Goal: Check status: Check status

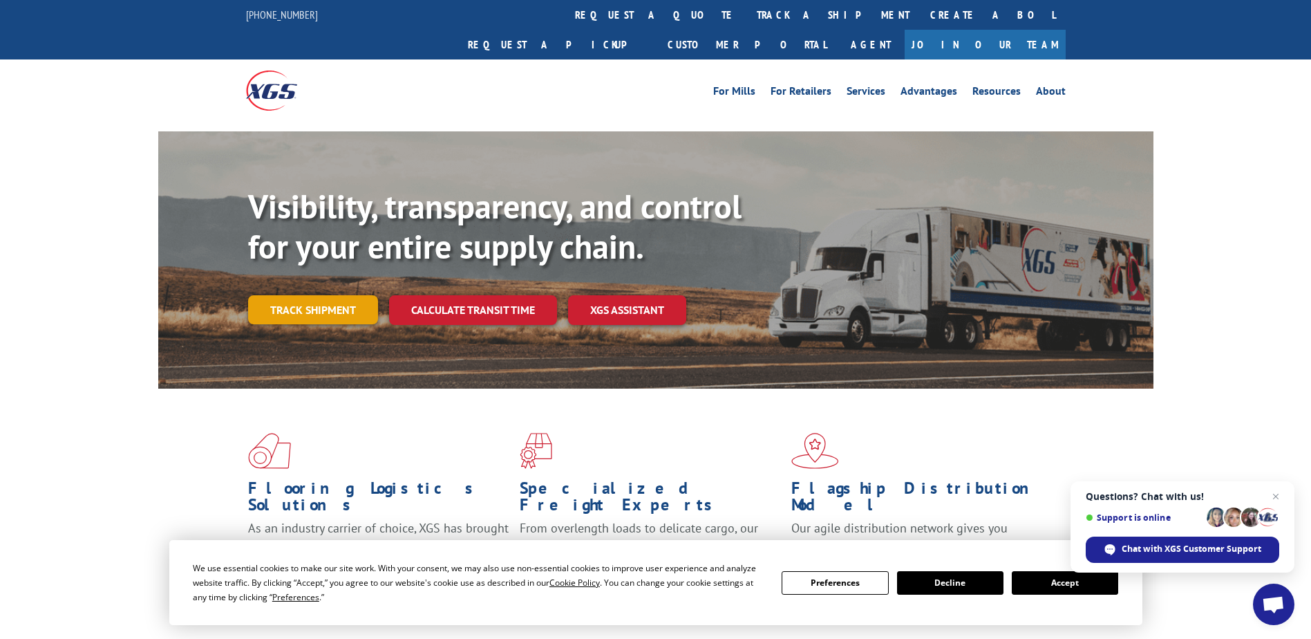
click at [362, 295] on link "Track shipment" at bounding box center [313, 309] width 130 height 29
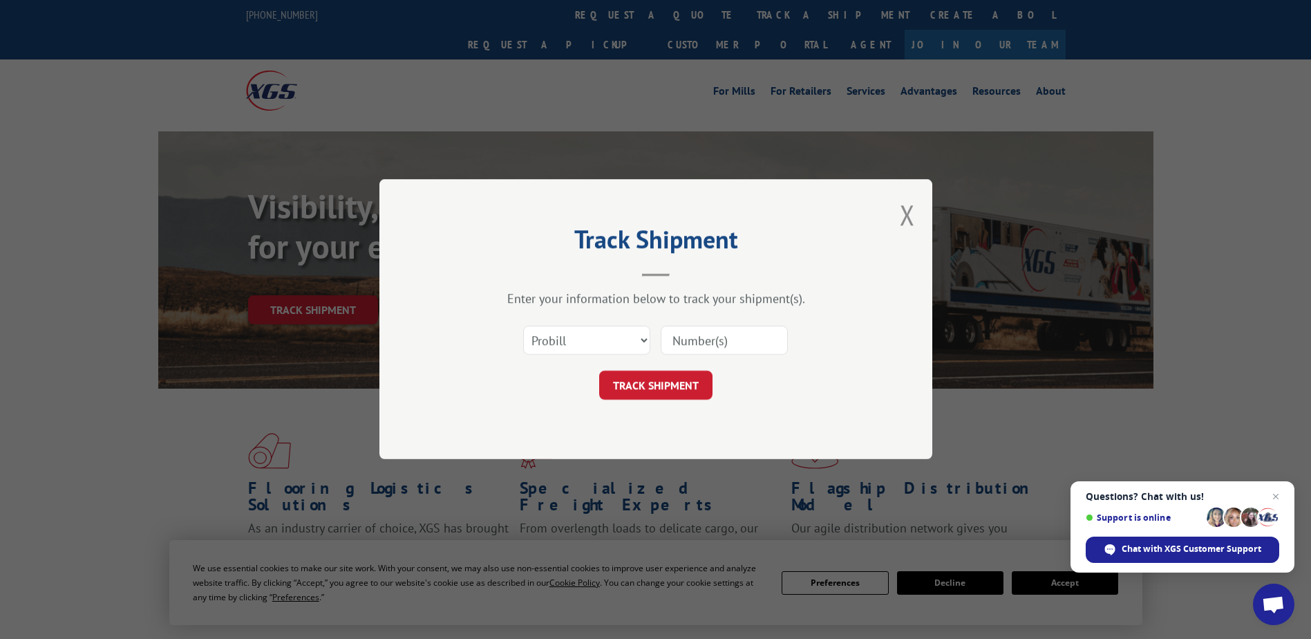
click at [746, 350] on input at bounding box center [724, 340] width 127 height 29
paste input "725052171"
type input "725052171"
click at [657, 379] on button "TRACK SHIPMENT" at bounding box center [655, 385] width 113 height 29
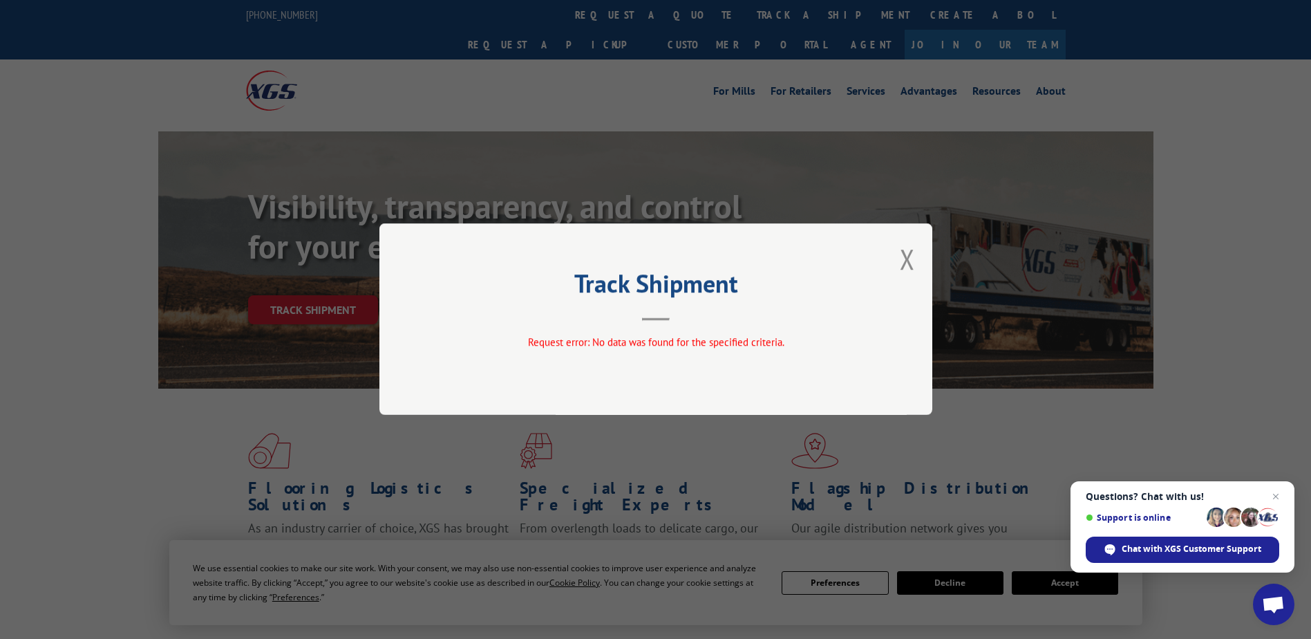
click at [915, 261] on div "Track Shipment Request error: No data was found for the specified criteria." at bounding box center [655, 318] width 553 height 191
drag, startPoint x: 906, startPoint y: 259, endPoint x: 839, endPoint y: 245, distance: 68.4
click at [903, 258] on button "Close modal" at bounding box center [907, 259] width 15 height 37
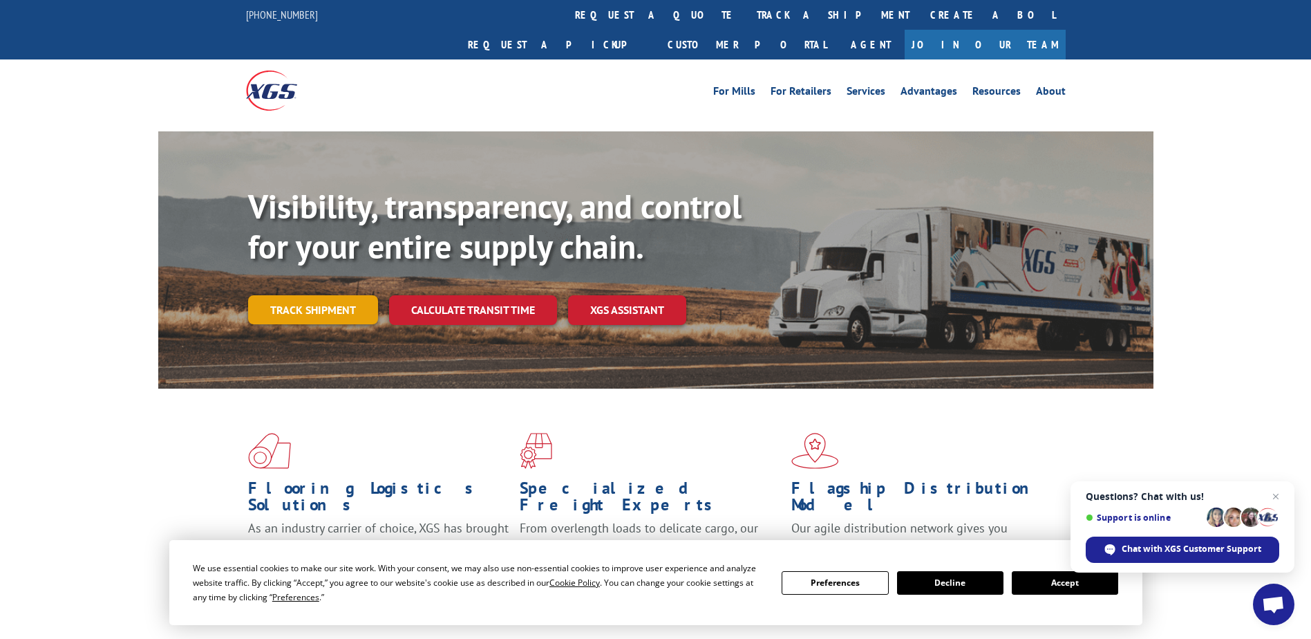
click at [289, 295] on link "Track shipment" at bounding box center [313, 309] width 130 height 29
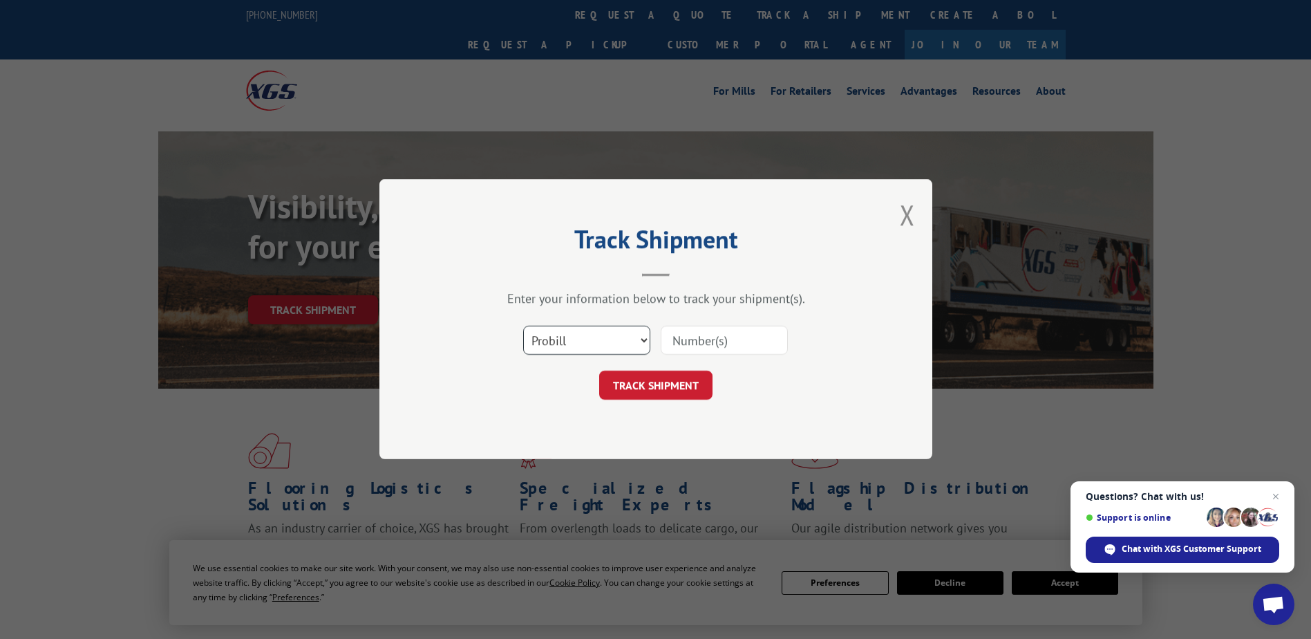
click at [603, 332] on select "Select category... Probill BOL PO" at bounding box center [586, 340] width 127 height 29
select select "bol"
click at [523, 326] on select "Select category... Probill BOL PO" at bounding box center [586, 340] width 127 height 29
click at [679, 338] on input at bounding box center [724, 340] width 127 height 29
paste input "725052171"
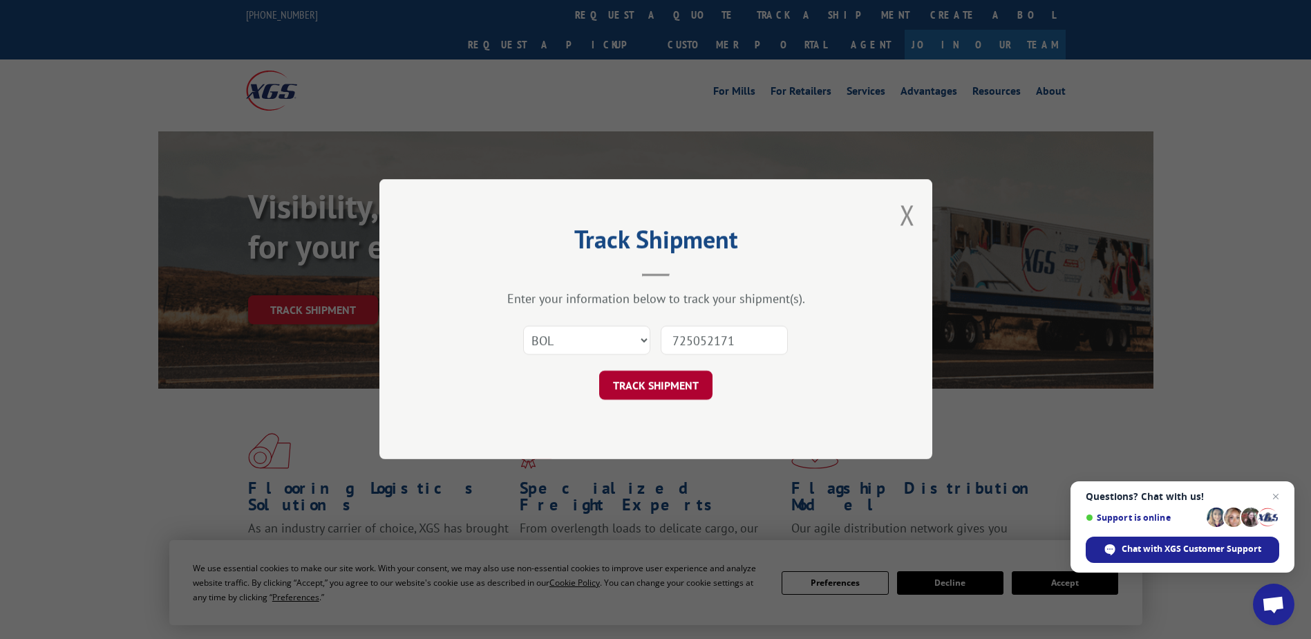
type input "725052171"
click at [625, 379] on button "TRACK SHIPMENT" at bounding box center [655, 385] width 113 height 29
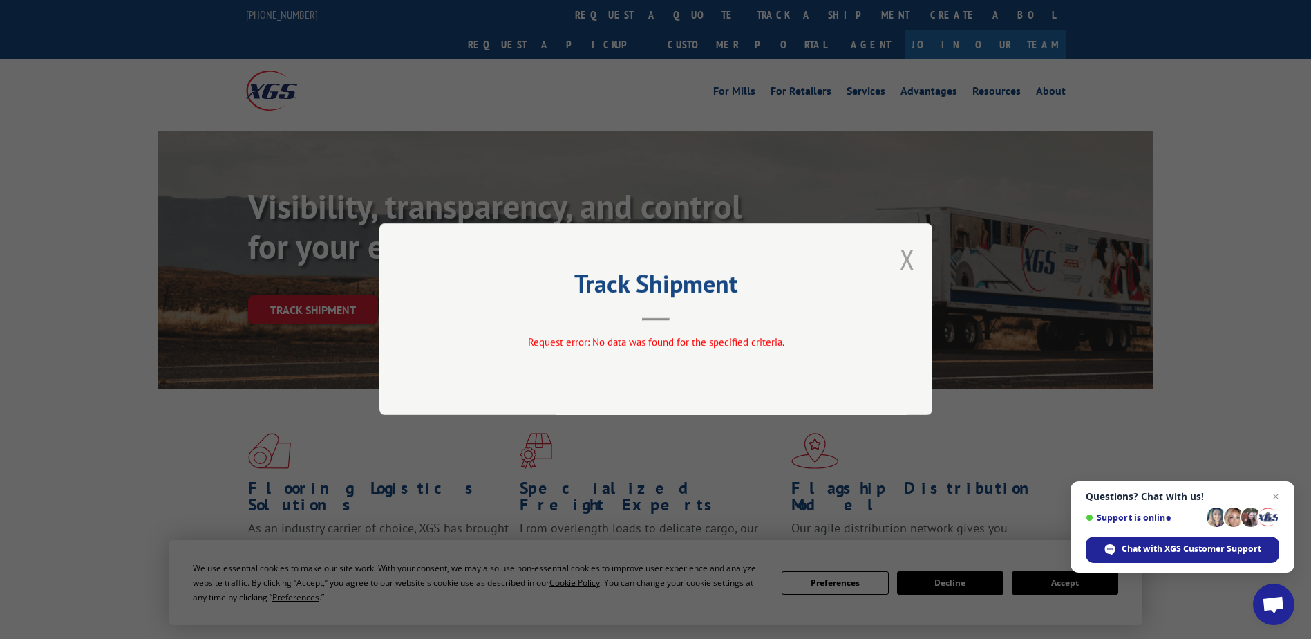
click at [907, 255] on button "Close modal" at bounding box center [907, 259] width 15 height 37
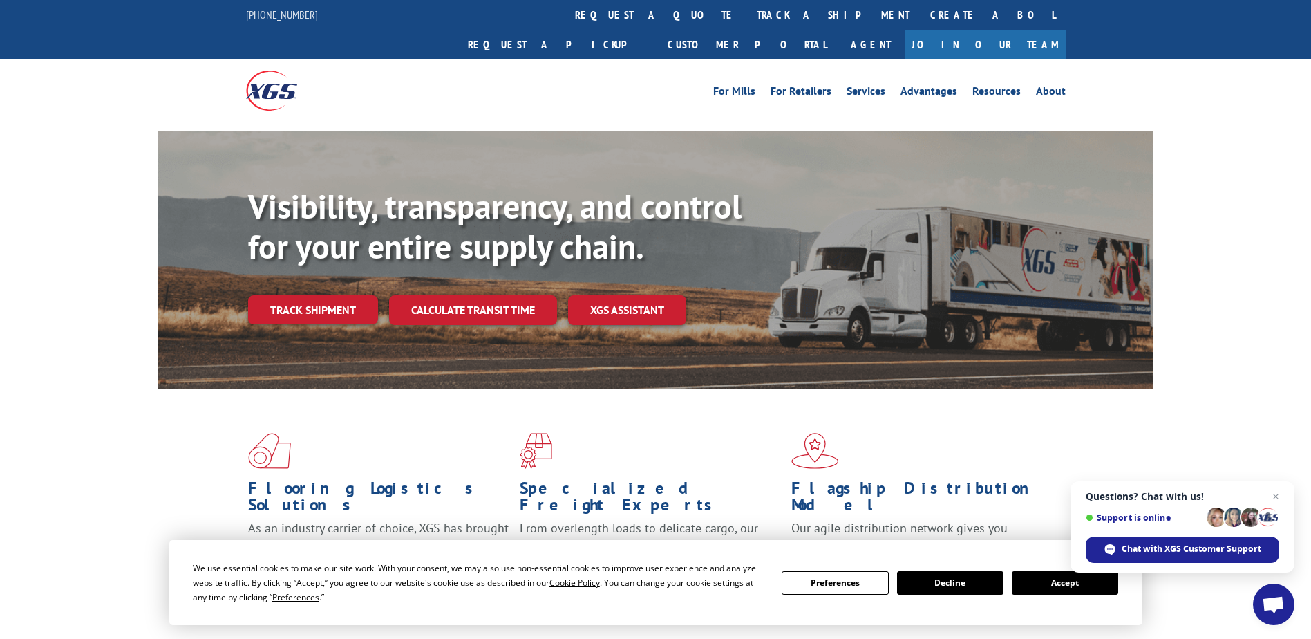
click at [332, 295] on link "Track shipment" at bounding box center [313, 309] width 130 height 29
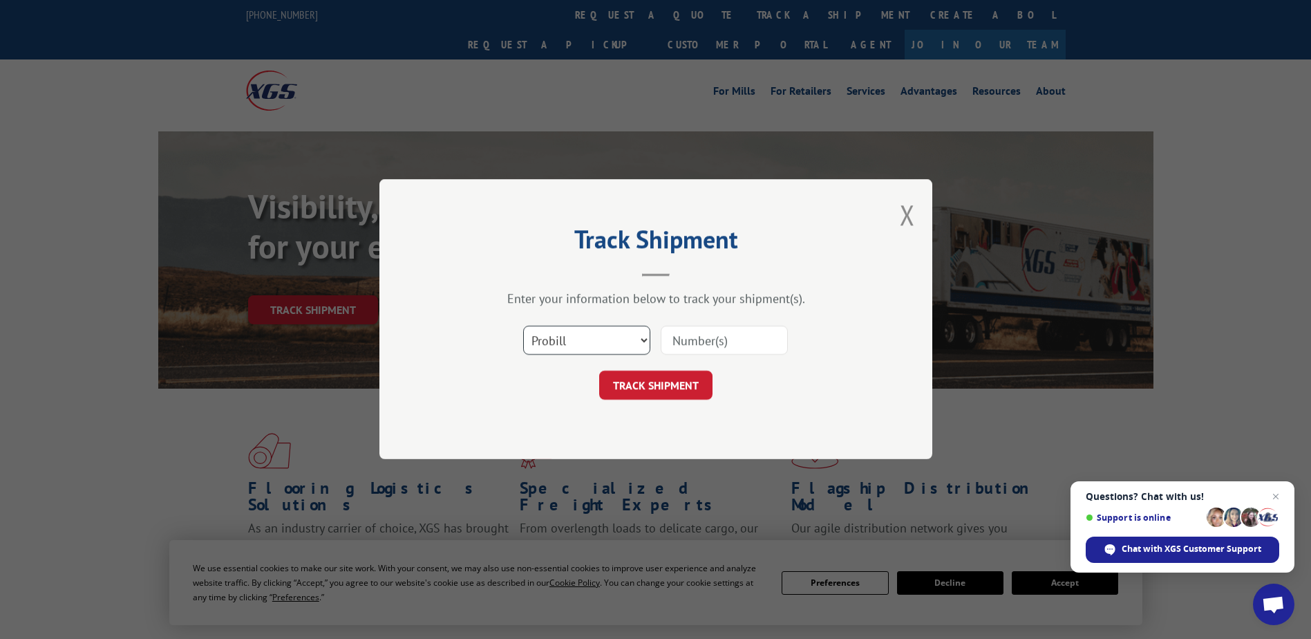
click at [556, 343] on select "Select category... Probill BOL PO" at bounding box center [586, 340] width 127 height 29
select select "bol"
click at [523, 326] on select "Select category... Probill BOL PO" at bounding box center [586, 340] width 127 height 29
click at [742, 330] on input at bounding box center [724, 340] width 127 height 29
paste input "2873523"
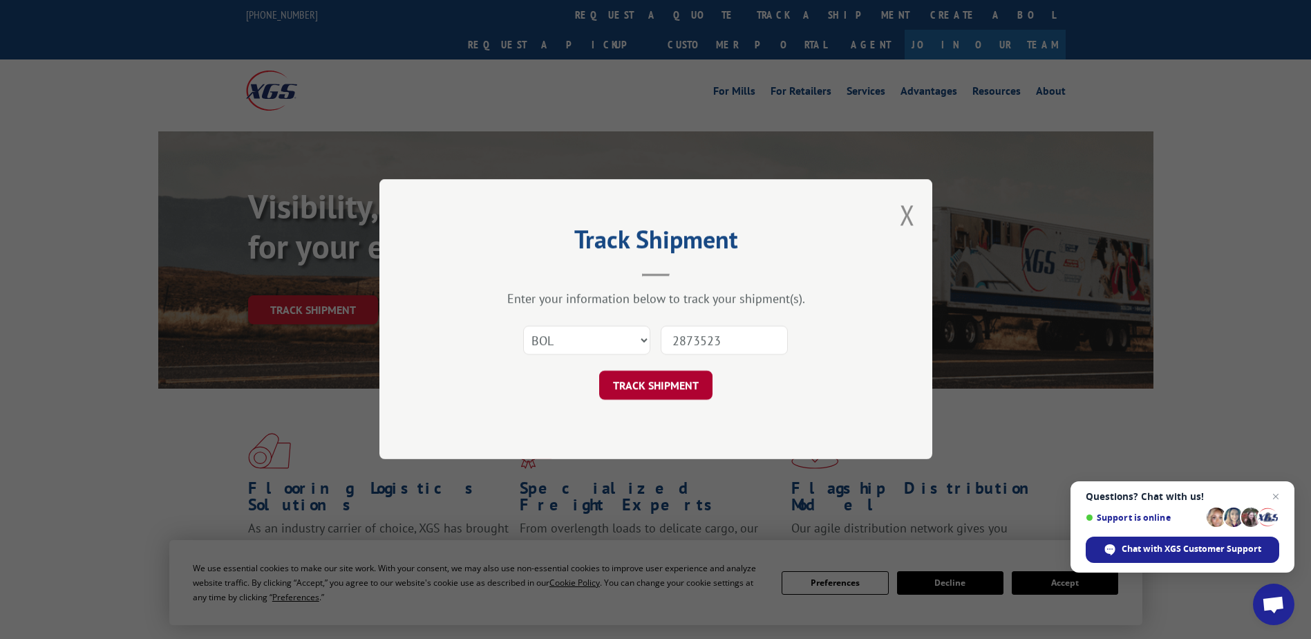
type input "2873523"
click at [670, 385] on button "TRACK SHIPMENT" at bounding box center [655, 385] width 113 height 29
